Goal: Communication & Community: Answer question/provide support

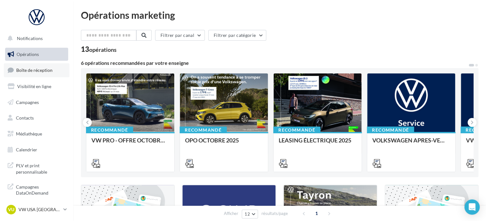
click at [32, 70] on span "Boîte de réception" at bounding box center [34, 69] width 36 height 5
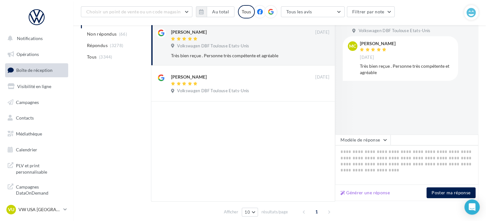
scroll to position [95, 0]
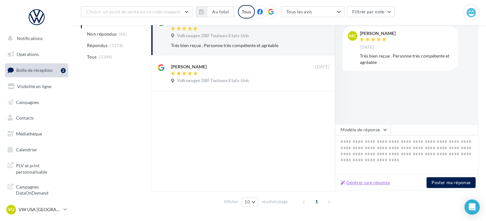
click at [360, 182] on button "Générer une réponse" at bounding box center [365, 183] width 54 height 8
type textarea "**********"
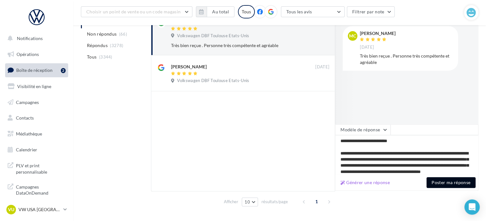
click at [451, 179] on button "Poster ma réponse" at bounding box center [450, 182] width 49 height 11
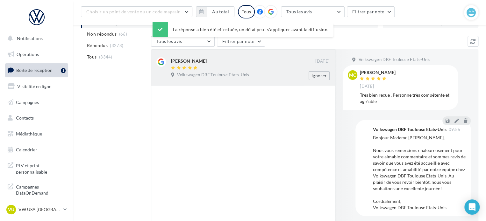
scroll to position [0, 0]
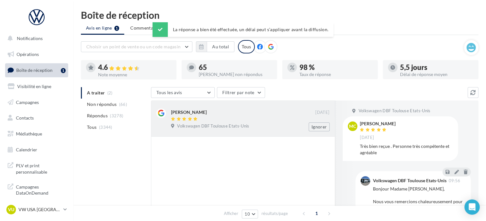
click at [204, 118] on div at bounding box center [243, 119] width 144 height 5
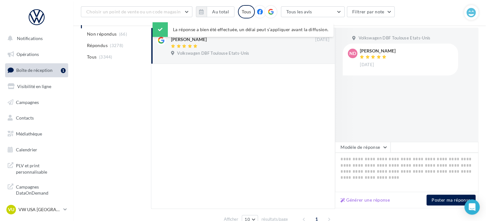
scroll to position [95, 0]
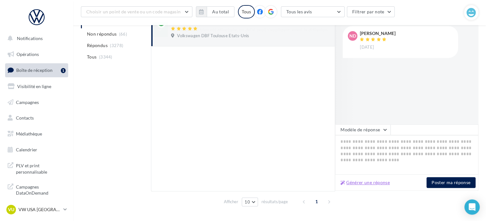
click at [368, 181] on button "Générer une réponse" at bounding box center [365, 183] width 54 height 8
type textarea "**********"
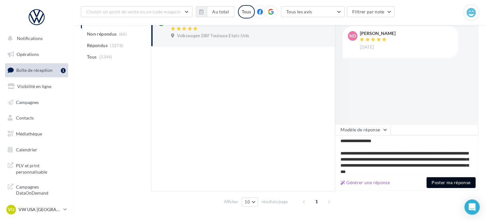
click at [446, 186] on button "Poster ma réponse" at bounding box center [450, 182] width 49 height 11
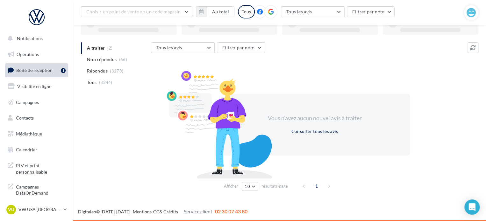
scroll to position [49, 0]
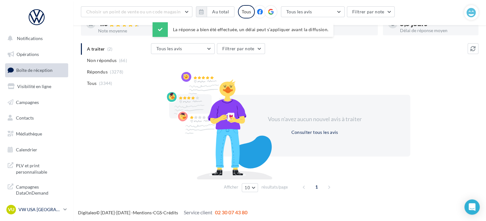
click at [45, 214] on div "VU VW USA TOULOUSE vw-tou-dup" at bounding box center [33, 210] width 54 height 10
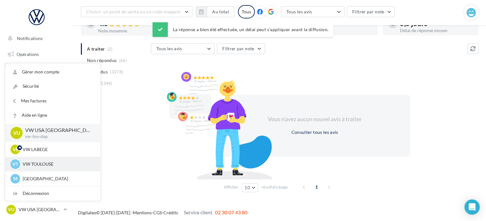
click at [38, 164] on p "VW TOULOUSE" at bounding box center [58, 164] width 70 height 6
